Goal: Task Accomplishment & Management: Use online tool/utility

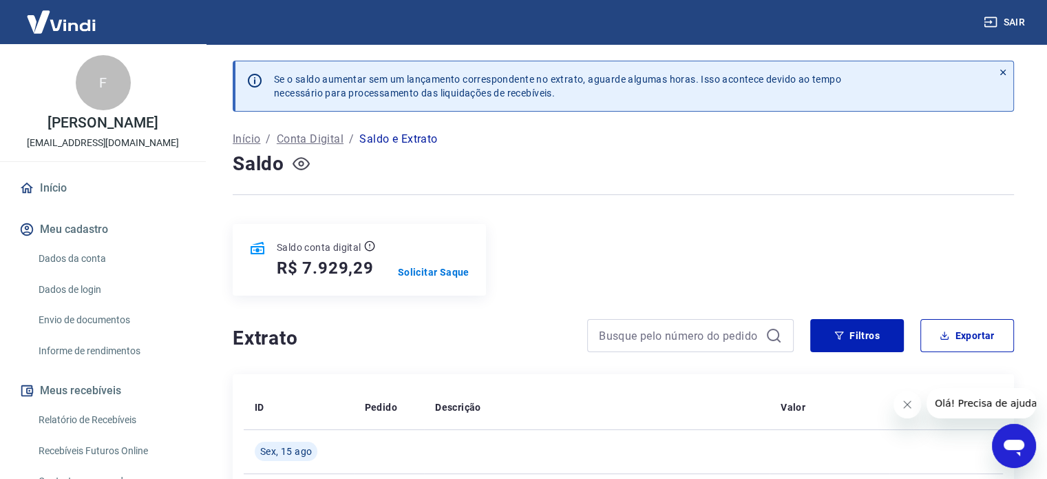
click at [301, 165] on icon "button" at bounding box center [301, 163] width 17 height 17
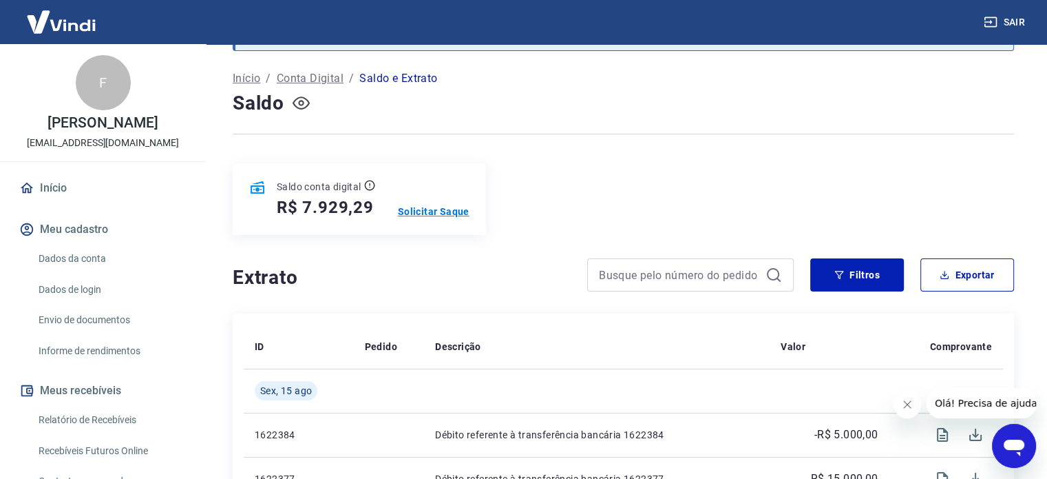
click at [454, 211] on p "Solicitar Saque" at bounding box center [434, 212] width 72 height 14
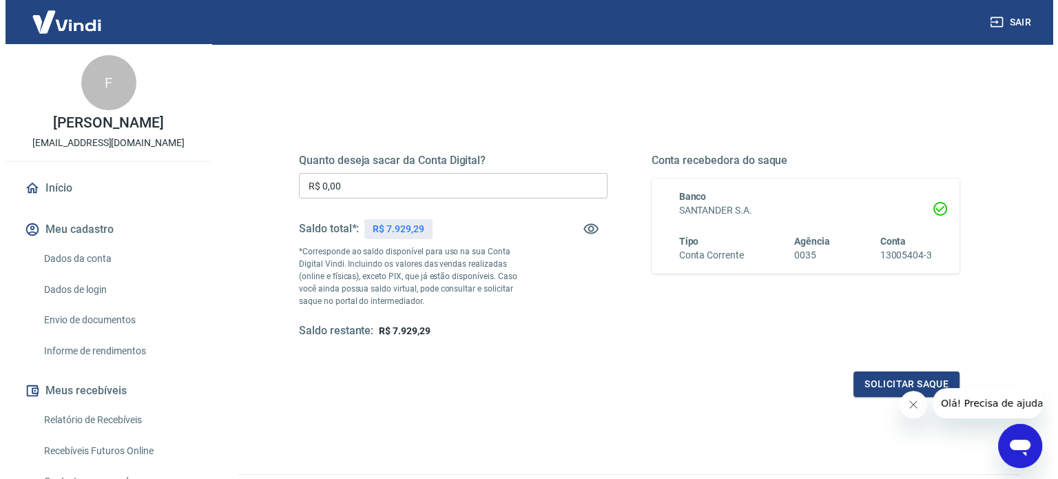
scroll to position [124, 0]
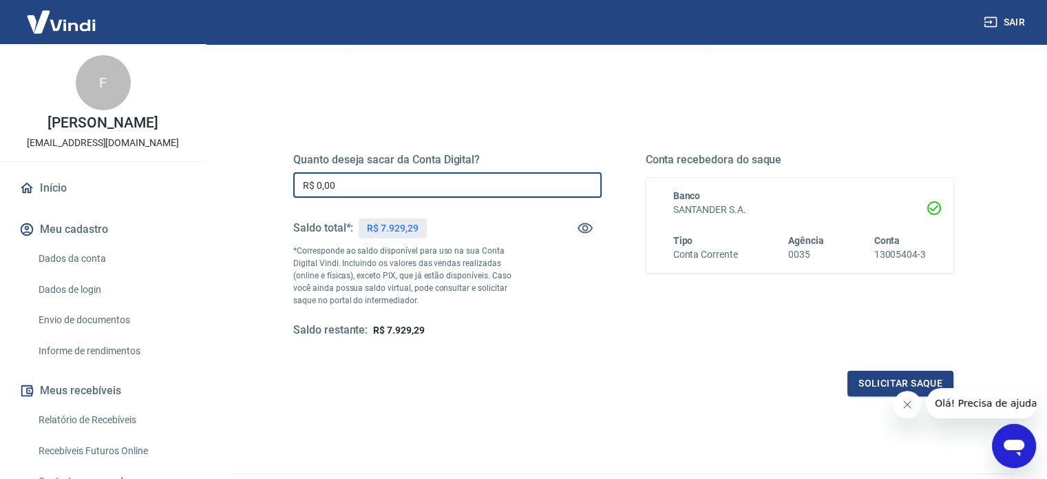
click at [377, 182] on input "R$ 0,00" at bounding box center [447, 184] width 309 height 25
type input "R$ 7.900,00"
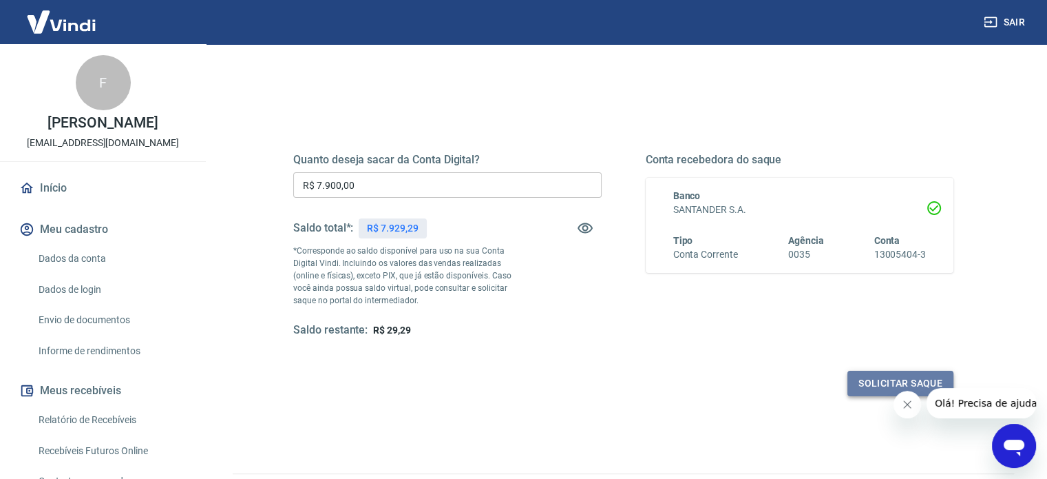
click at [880, 377] on button "Solicitar saque" at bounding box center [901, 382] width 106 height 25
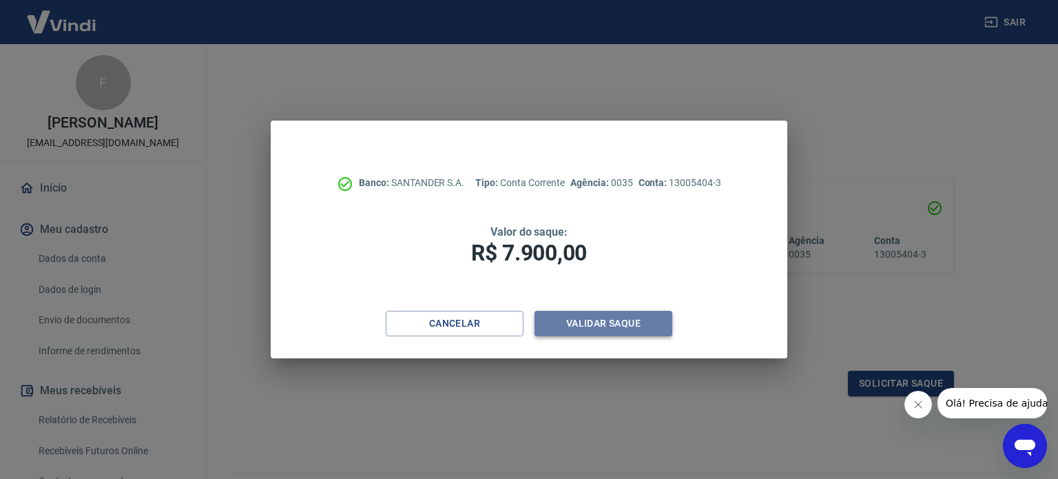
click at [594, 329] on button "Validar saque" at bounding box center [603, 323] width 138 height 25
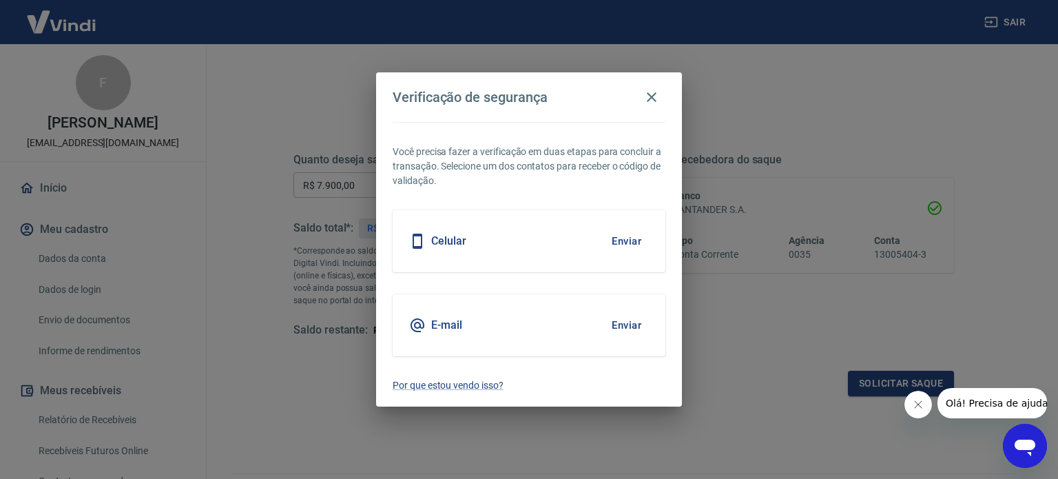
click at [628, 322] on button "Enviar" at bounding box center [626, 325] width 45 height 29
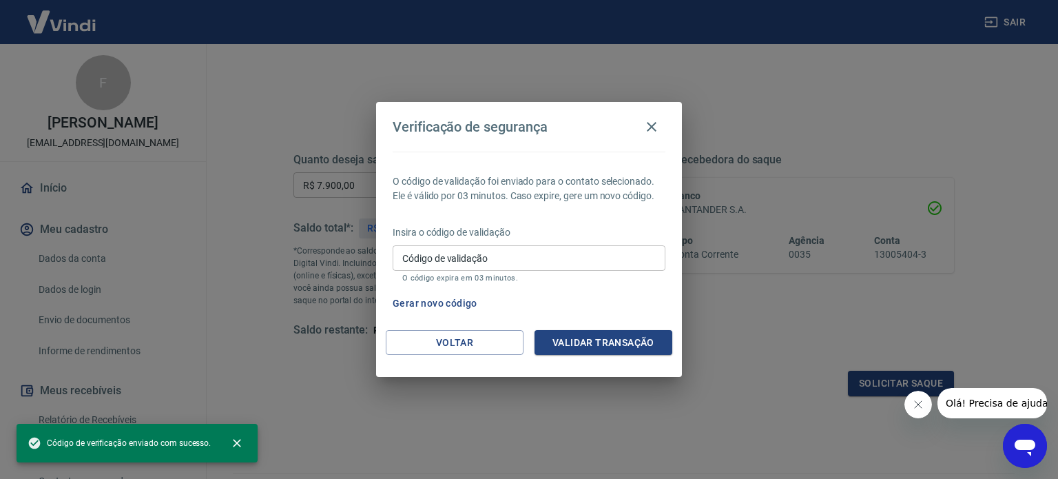
click at [614, 264] on input "Código de validação" at bounding box center [529, 257] width 273 height 25
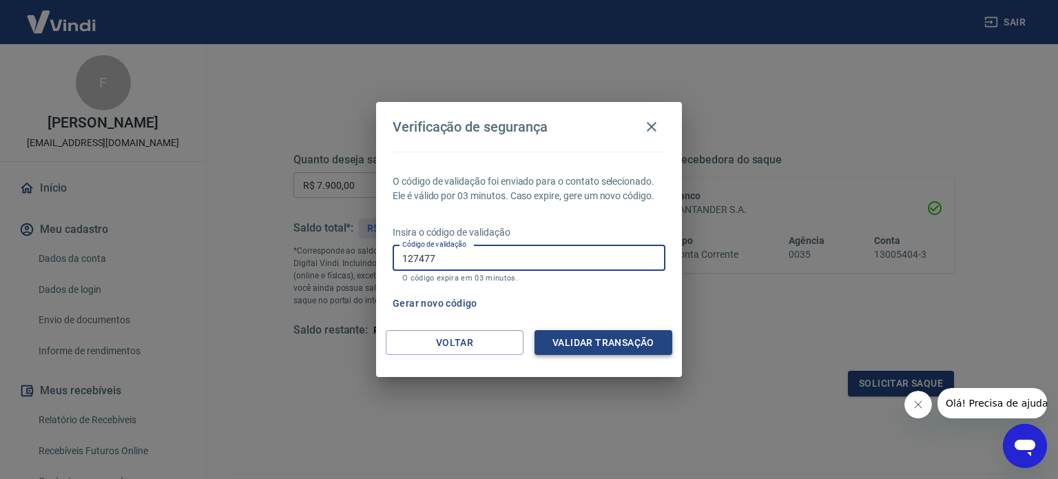
type input "127477"
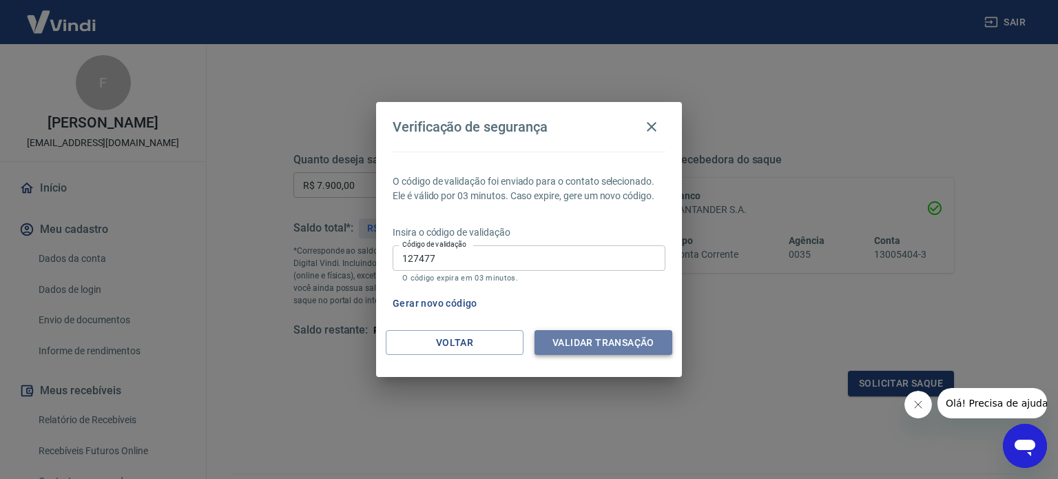
click at [607, 335] on button "Validar transação" at bounding box center [603, 342] width 138 height 25
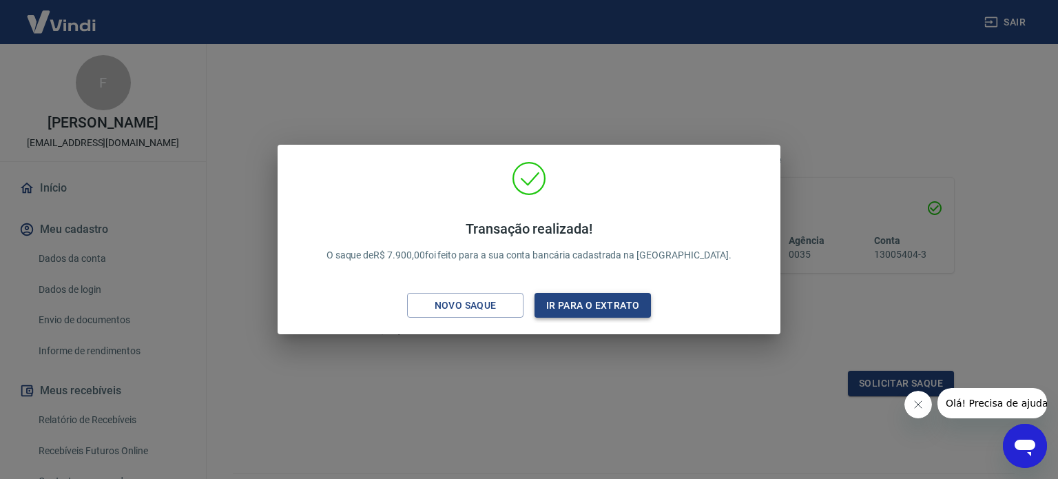
click at [596, 305] on button "Ir para o extrato" at bounding box center [592, 305] width 116 height 25
